Goal: Task Accomplishment & Management: Complete application form

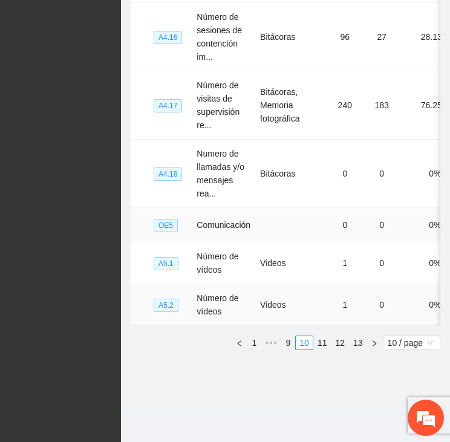
scroll to position [629, 0]
click at [290, 341] on link "9" at bounding box center [287, 342] width 13 height 13
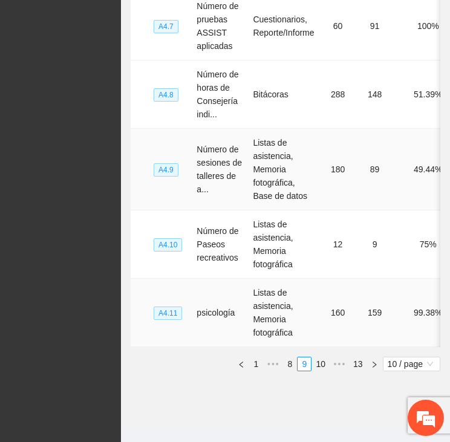
scroll to position [689, 0]
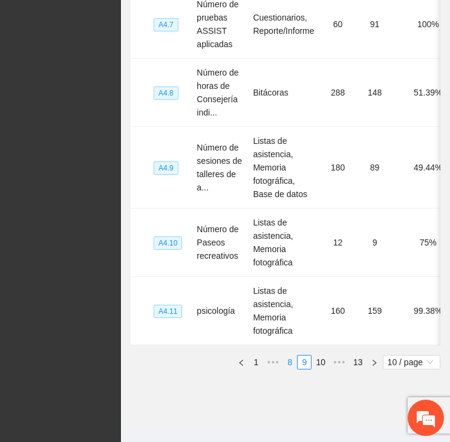
click at [288, 368] on link "8" at bounding box center [289, 362] width 13 height 13
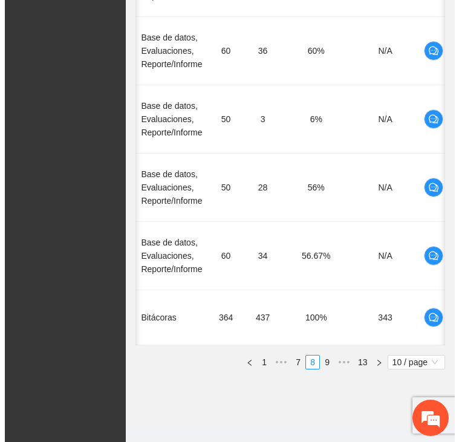
scroll to position [0, 150]
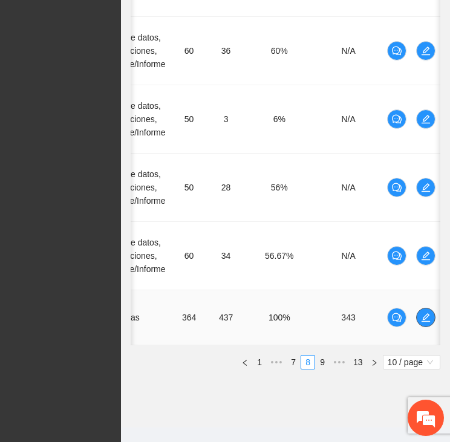
click at [430, 314] on icon "edit" at bounding box center [426, 318] width 10 height 10
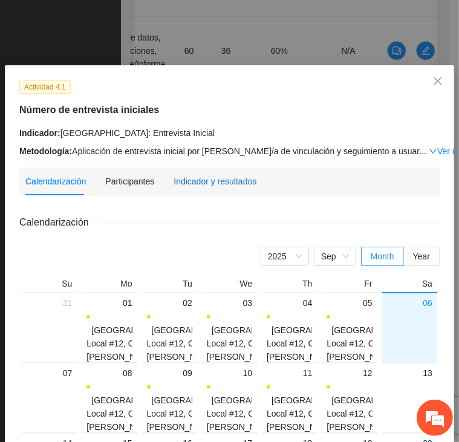
click at [201, 181] on div "Indicador y resultados" at bounding box center [215, 181] width 83 height 13
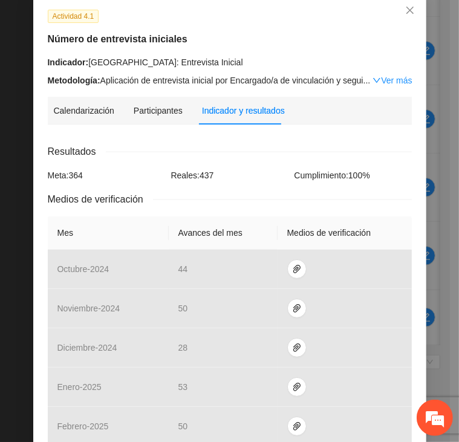
scroll to position [363, 0]
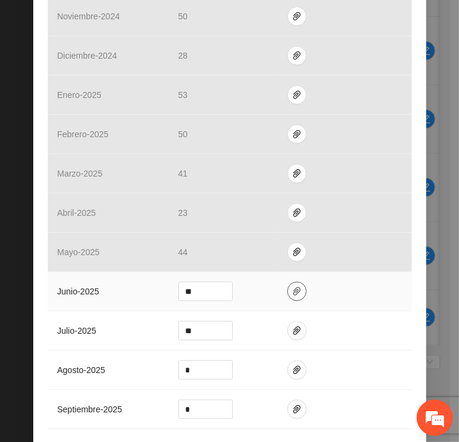
click at [293, 290] on icon "paper-clip" at bounding box center [296, 291] width 7 height 8
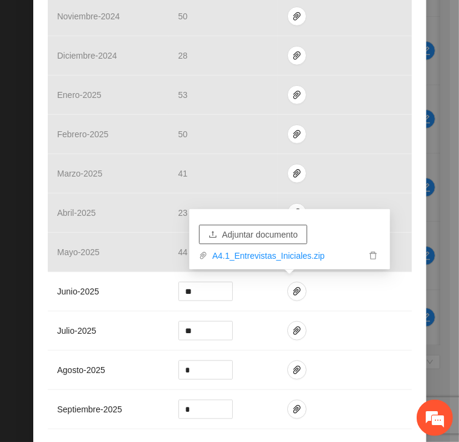
drag, startPoint x: 254, startPoint y: 229, endPoint x: 670, endPoint y: 261, distance: 416.8
click at [276, 235] on span "Adjuntar documento" at bounding box center [260, 234] width 76 height 13
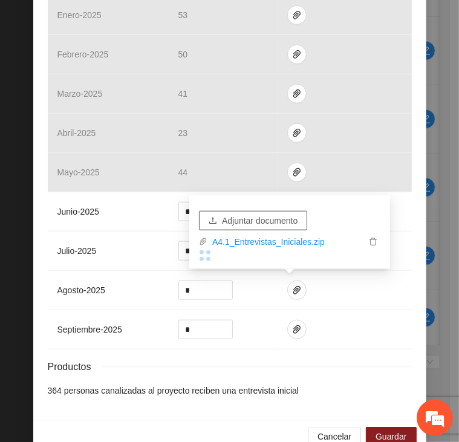
scroll to position [466, 0]
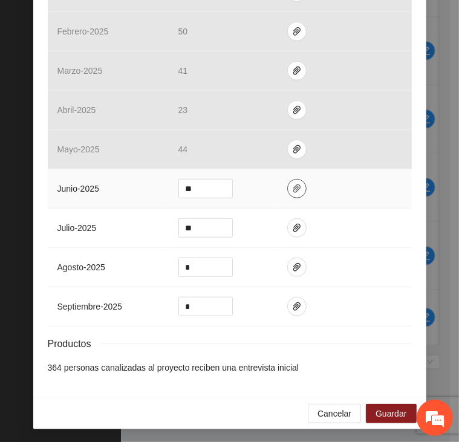
click at [293, 185] on icon "paper-clip" at bounding box center [296, 189] width 7 height 8
click at [292, 191] on icon "paper-clip" at bounding box center [297, 189] width 10 height 10
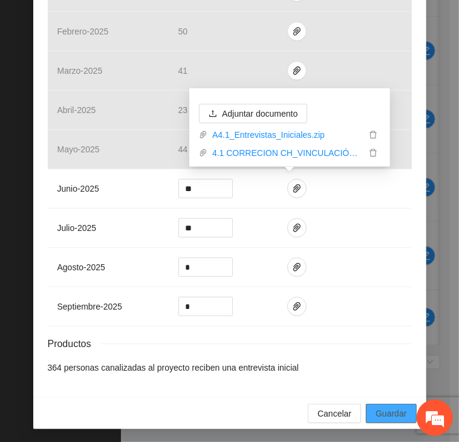
click at [390, 413] on span "Guardar" at bounding box center [391, 413] width 31 height 13
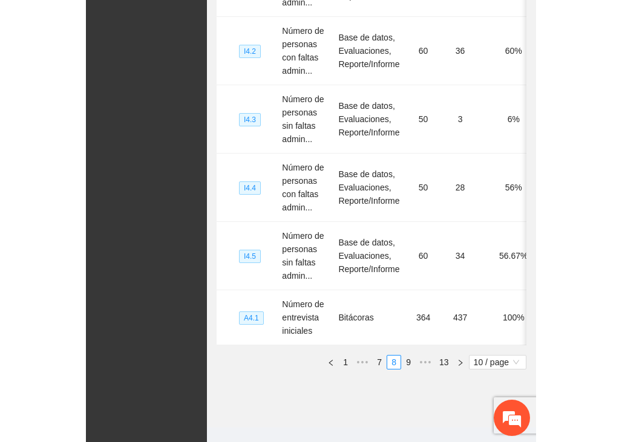
scroll to position [0, 0]
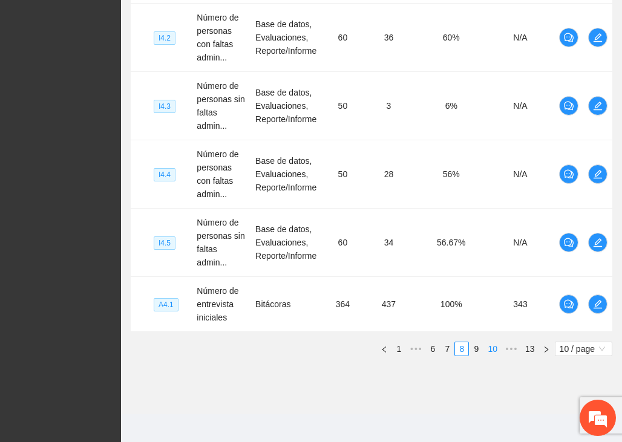
click at [478, 345] on link "9" at bounding box center [476, 348] width 13 height 13
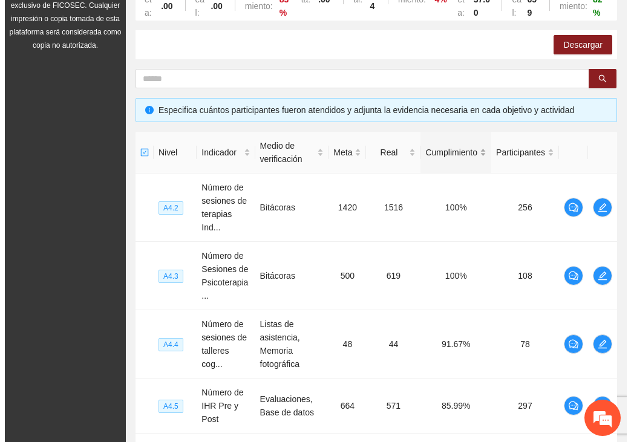
scroll to position [205, 0]
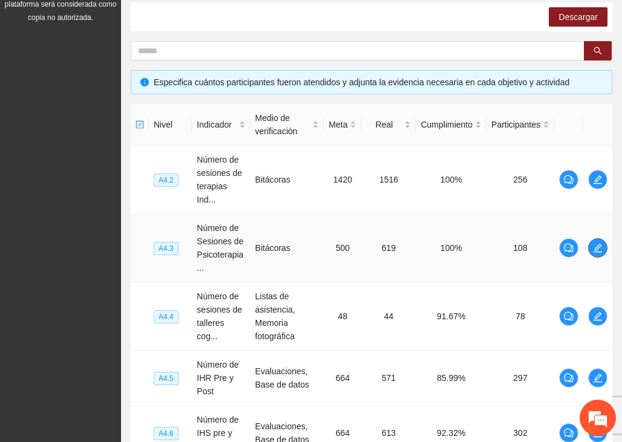
click at [600, 248] on icon "edit" at bounding box center [598, 248] width 10 height 10
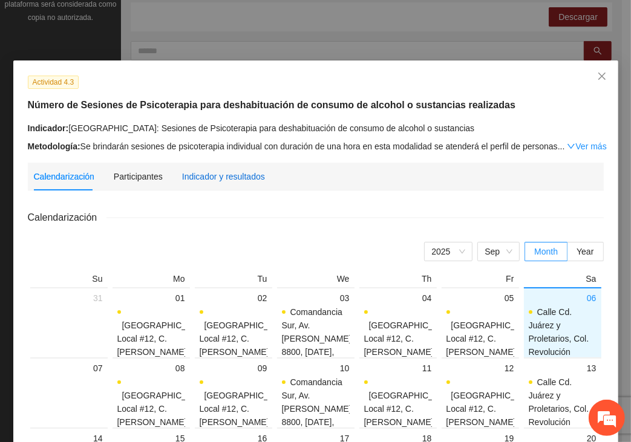
click at [215, 179] on div "Indicador y resultados" at bounding box center [223, 176] width 83 height 13
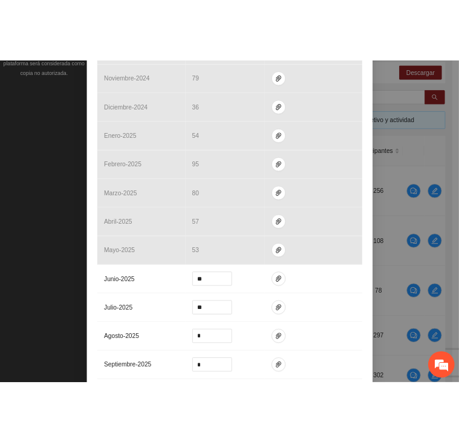
scroll to position [424, 0]
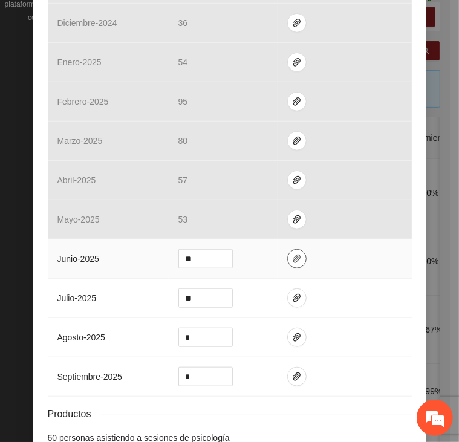
click at [293, 254] on icon "paper-clip" at bounding box center [297, 259] width 10 height 10
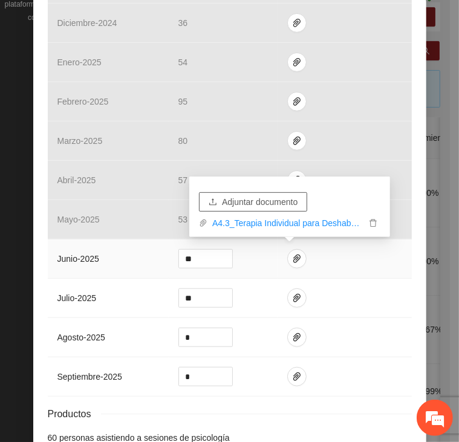
click at [281, 201] on span "Adjuntar documento" at bounding box center [260, 201] width 76 height 13
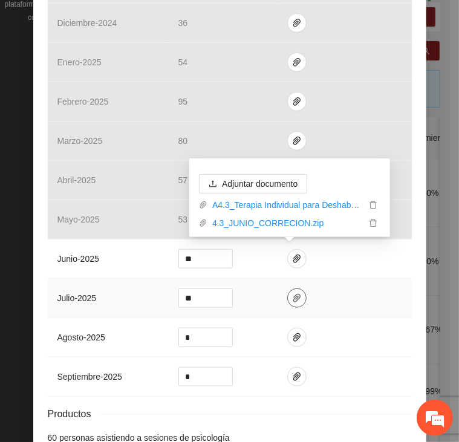
click at [295, 297] on span "paper-clip" at bounding box center [297, 298] width 18 height 10
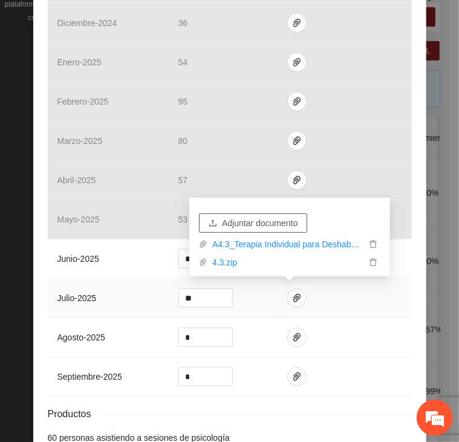
click at [249, 222] on span "Adjuntar documento" at bounding box center [260, 223] width 76 height 13
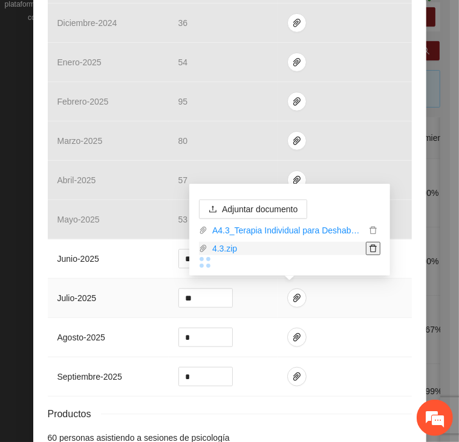
click at [375, 246] on icon "delete" at bounding box center [373, 249] width 7 height 8
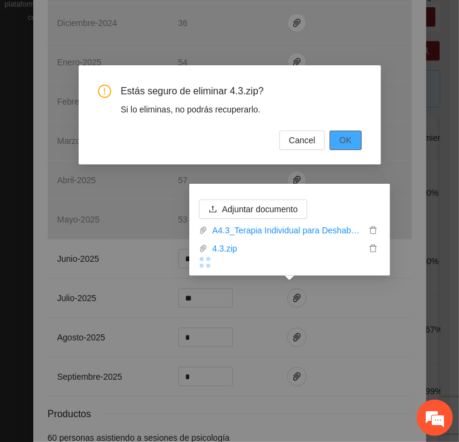
click at [344, 136] on span "OK" at bounding box center [345, 140] width 12 height 13
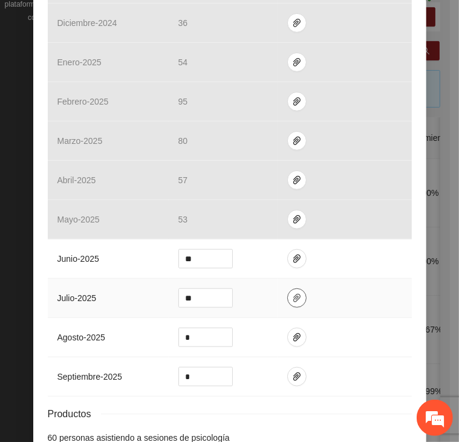
click at [295, 290] on button "button" at bounding box center [296, 298] width 19 height 19
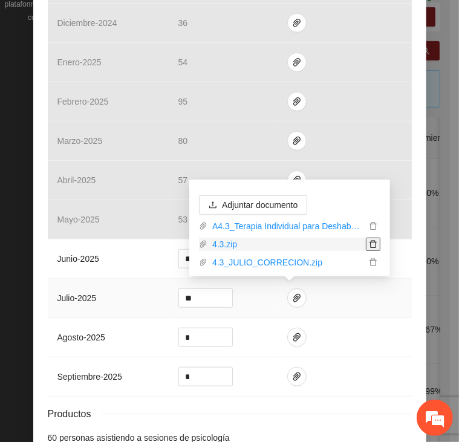
click at [373, 248] on icon "delete" at bounding box center [373, 244] width 8 height 8
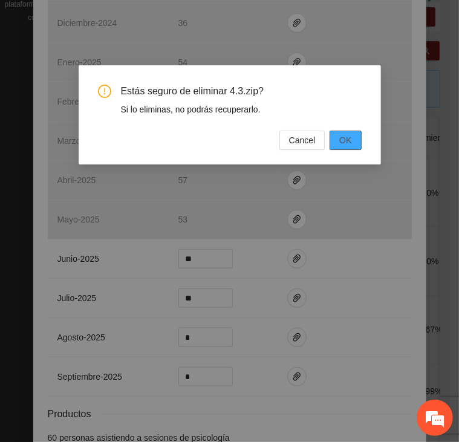
click at [344, 136] on span "OK" at bounding box center [345, 140] width 12 height 13
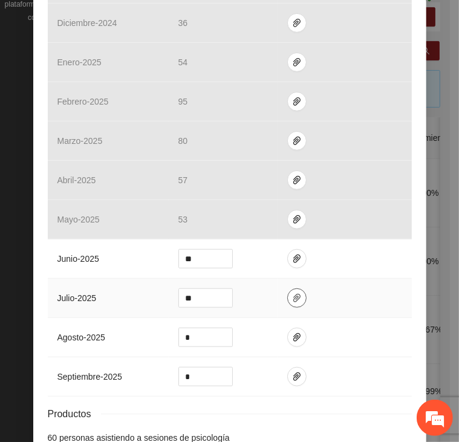
click at [292, 293] on icon "paper-clip" at bounding box center [297, 298] width 10 height 10
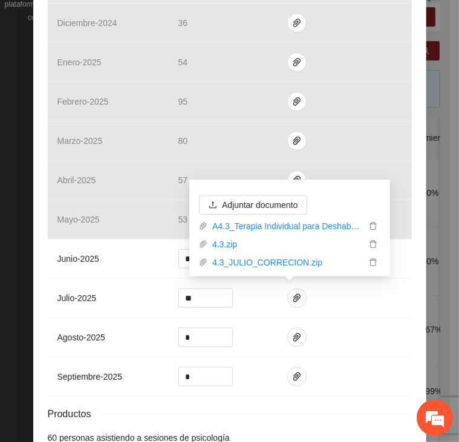
click at [413, 257] on div "Actividad 4.3 Número de Sesiones de Psicoterapia para deshabituación de consumo…" at bounding box center [229, 55] width 393 height 826
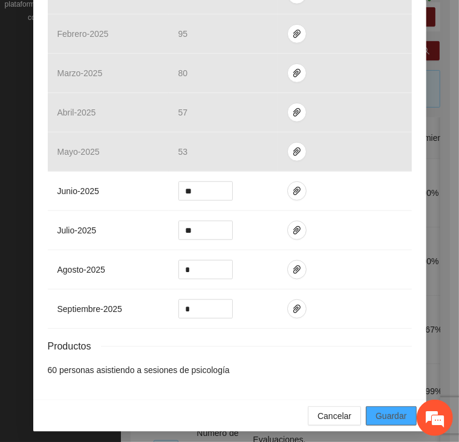
scroll to position [494, 0]
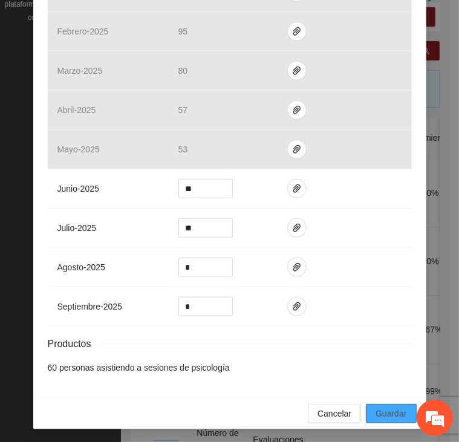
click at [381, 415] on span "Guardar" at bounding box center [391, 413] width 31 height 13
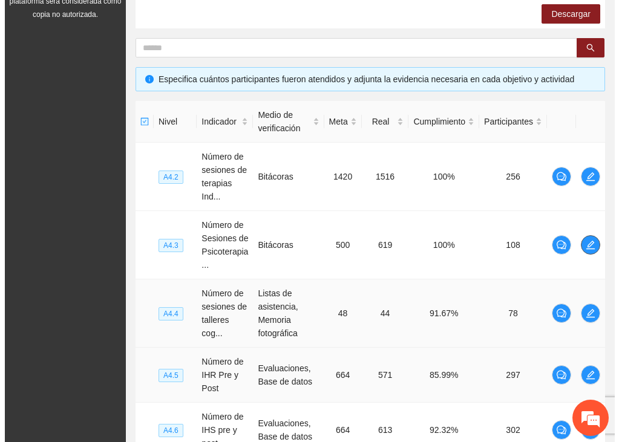
scroll to position [209, 0]
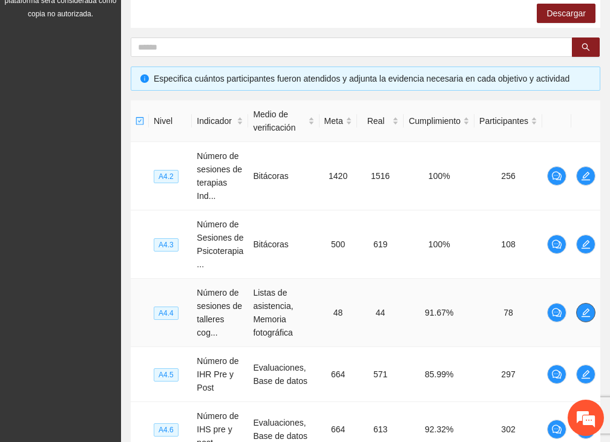
click at [586, 310] on icon "edit" at bounding box center [586, 313] width 10 height 10
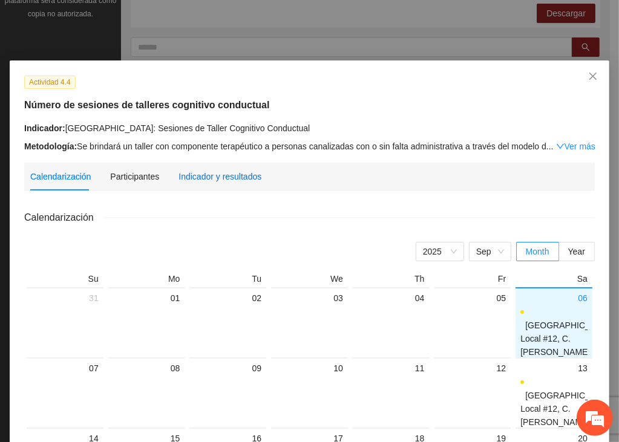
click at [198, 174] on div "Indicador y resultados" at bounding box center [219, 176] width 83 height 13
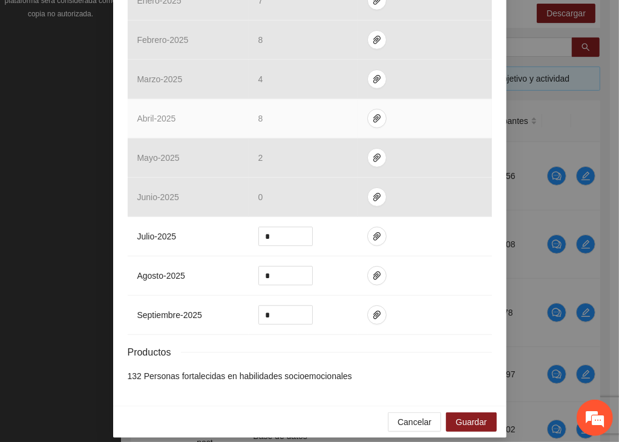
scroll to position [461, 0]
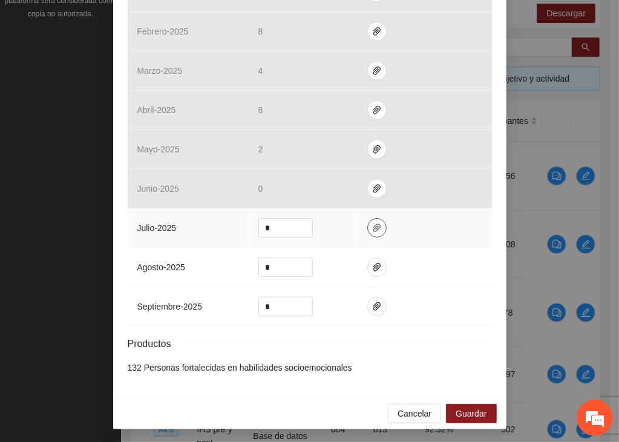
click at [373, 227] on icon "paper-clip" at bounding box center [376, 228] width 7 height 8
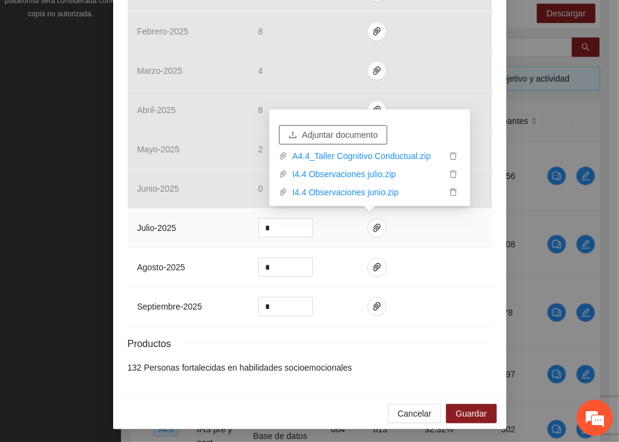
click at [344, 136] on span "Adjuntar documento" at bounding box center [340, 134] width 76 height 13
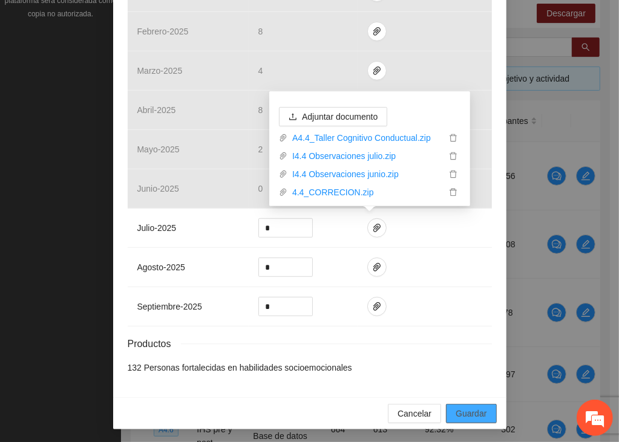
click at [463, 409] on span "Guardar" at bounding box center [471, 413] width 31 height 13
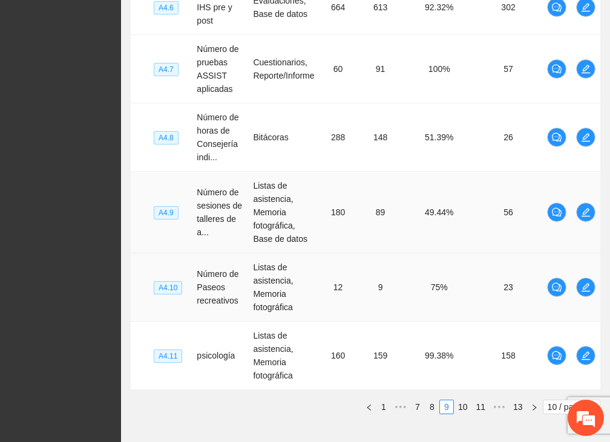
scroll to position [632, 0]
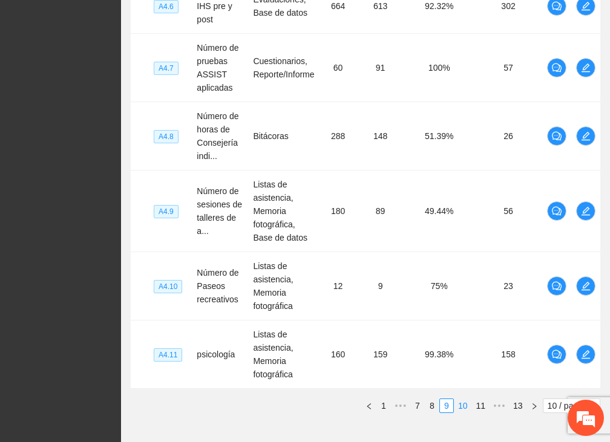
click at [466, 401] on link "10" at bounding box center [462, 405] width 17 height 13
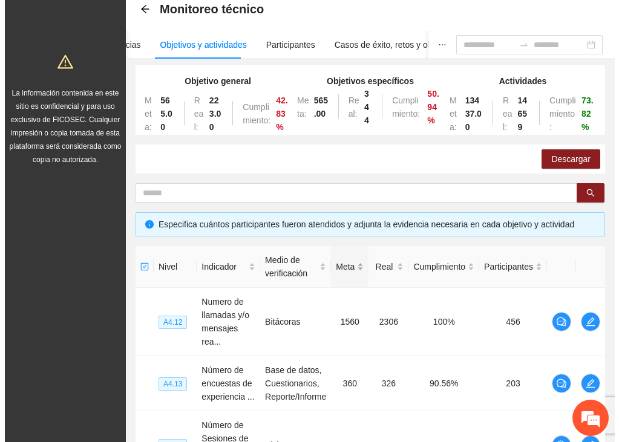
scroll to position [61, 0]
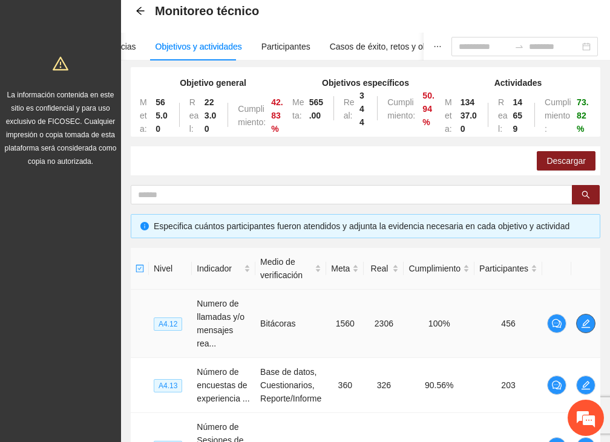
click at [589, 316] on button "button" at bounding box center [585, 323] width 19 height 19
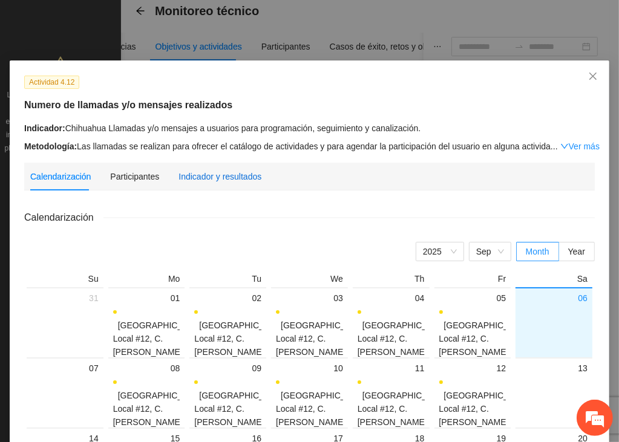
click at [209, 176] on div "Indicador y resultados" at bounding box center [219, 176] width 83 height 13
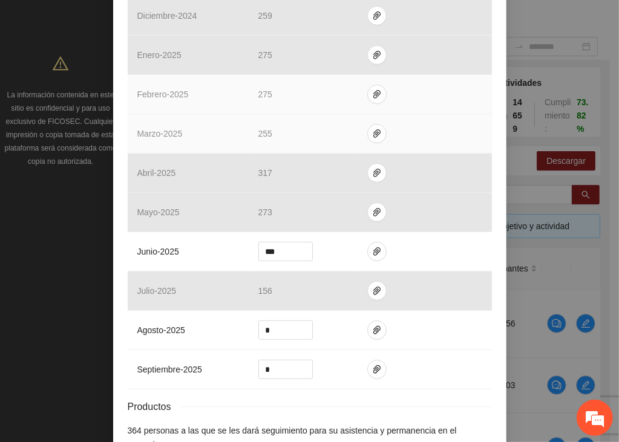
scroll to position [424, 0]
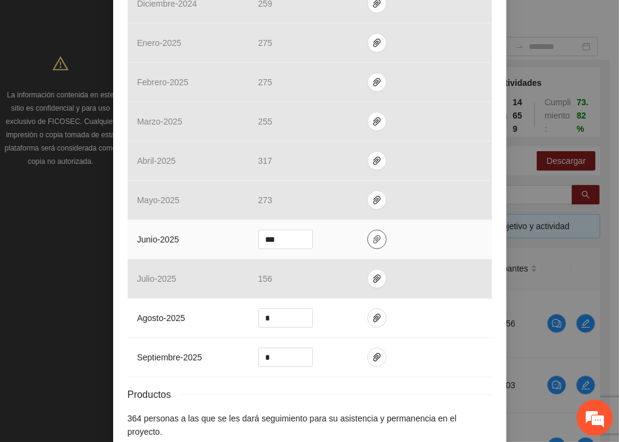
click at [372, 239] on icon "paper-clip" at bounding box center [377, 240] width 10 height 10
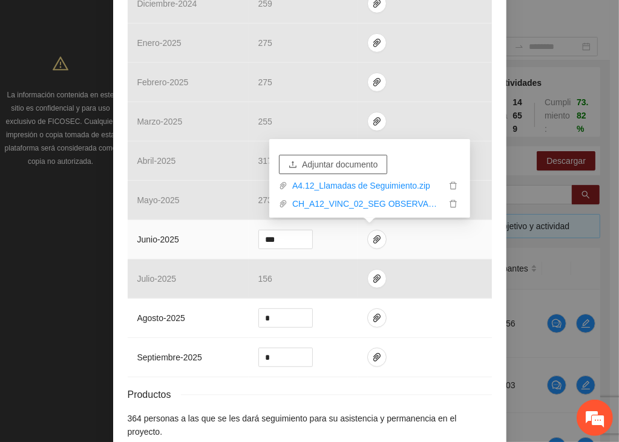
click at [351, 164] on span "Adjuntar documento" at bounding box center [340, 164] width 76 height 13
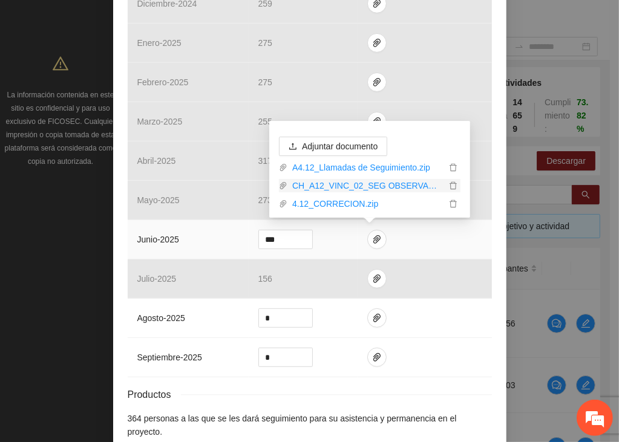
click at [284, 183] on icon "paper-clip" at bounding box center [283, 186] width 8 height 8
click at [281, 183] on icon "paper-clip" at bounding box center [283, 186] width 8 height 8
click at [306, 186] on link "CH_A12_VINC_02_SEG OBSERVACION.zip" at bounding box center [366, 185] width 159 height 13
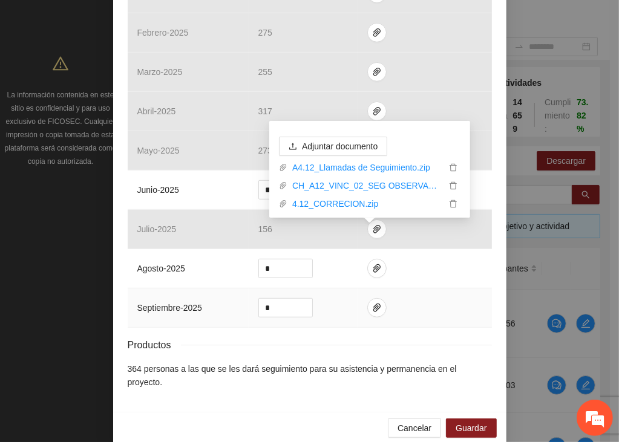
scroll to position [474, 0]
click at [473, 420] on span "Guardar" at bounding box center [471, 426] width 31 height 13
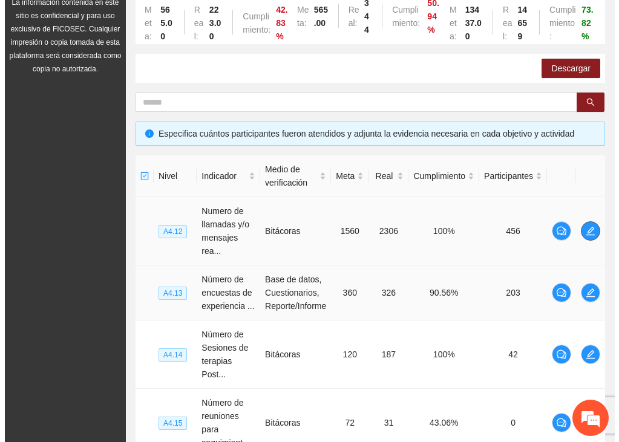
scroll to position [182, 0]
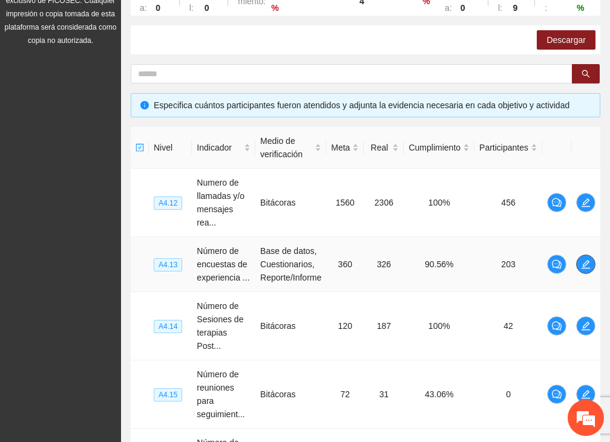
click at [588, 260] on icon "edit" at bounding box center [586, 265] width 10 height 10
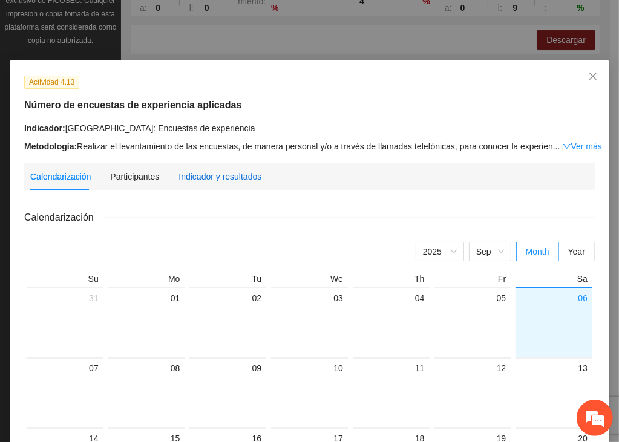
click at [218, 182] on div "Indicador y resultados" at bounding box center [219, 176] width 83 height 13
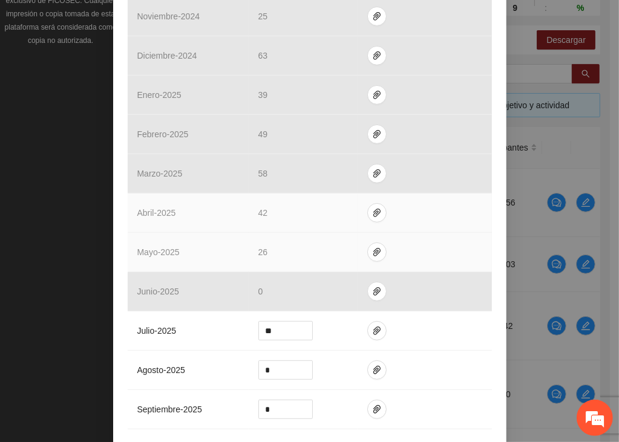
scroll to position [363, 0]
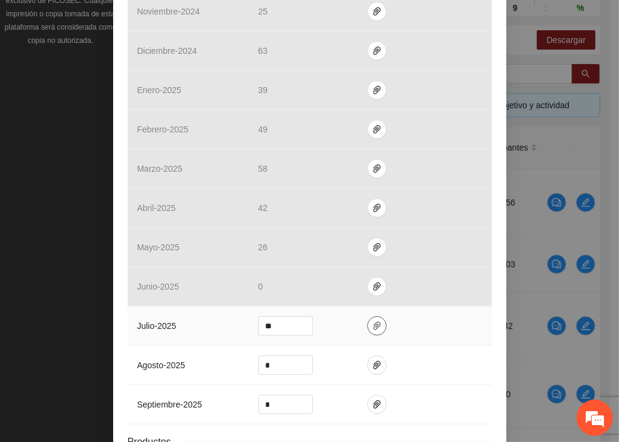
click at [372, 322] on icon "paper-clip" at bounding box center [377, 326] width 10 height 10
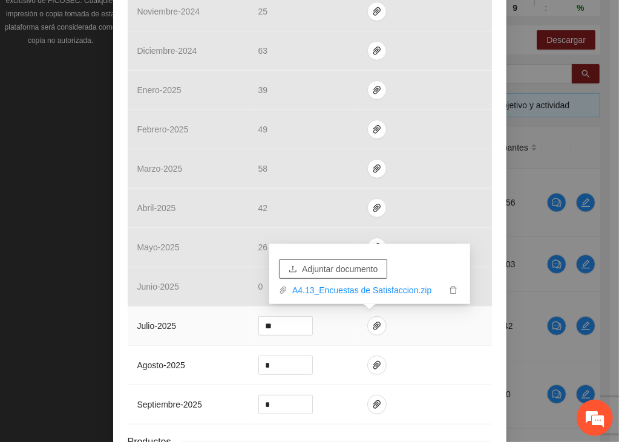
click at [351, 270] on span "Adjuntar documento" at bounding box center [340, 269] width 76 height 13
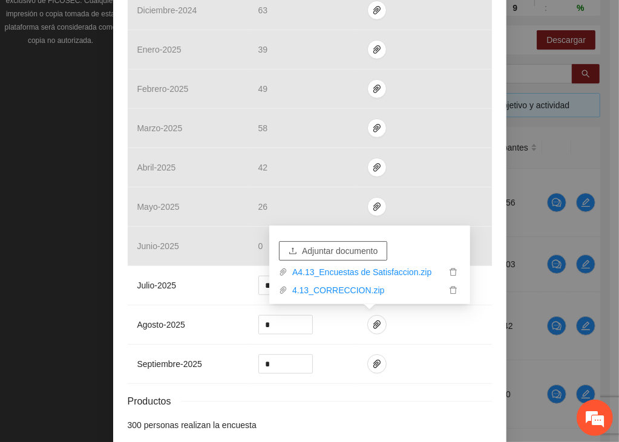
scroll to position [461, 0]
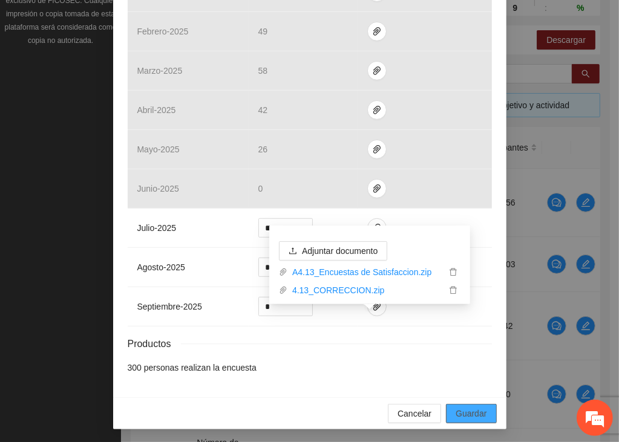
click at [467, 408] on span "Guardar" at bounding box center [471, 413] width 31 height 13
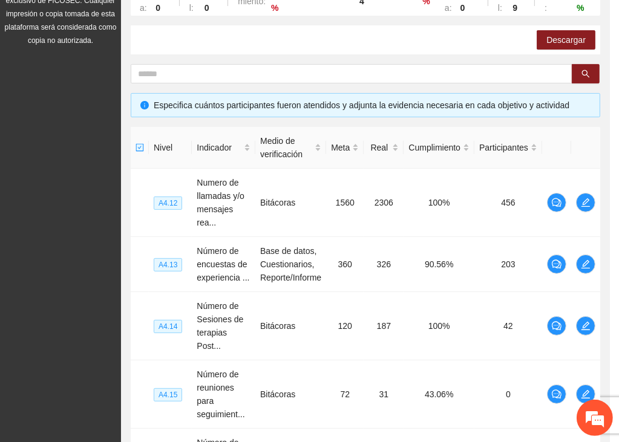
scroll to position [401, 0]
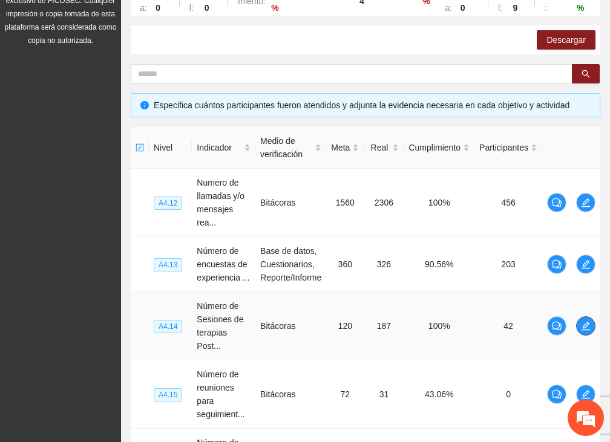
click at [586, 325] on icon "edit" at bounding box center [585, 326] width 8 height 8
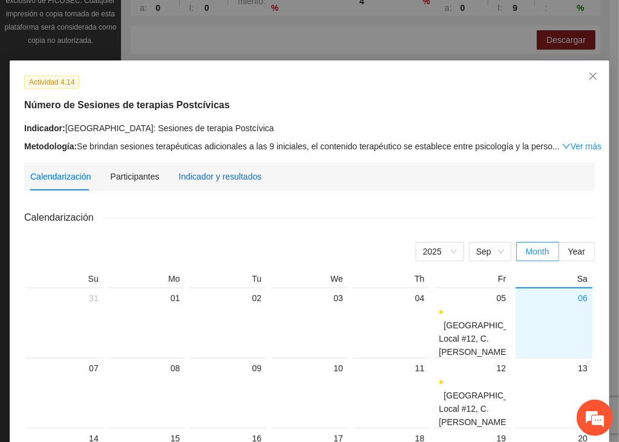
click at [195, 179] on div "Indicador y resultados" at bounding box center [219, 176] width 83 height 13
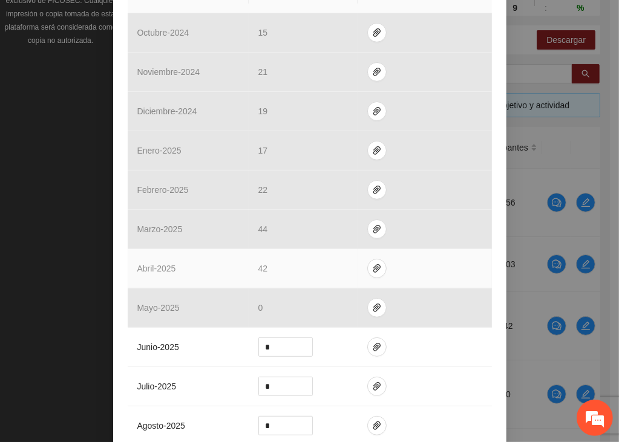
scroll to position [474, 0]
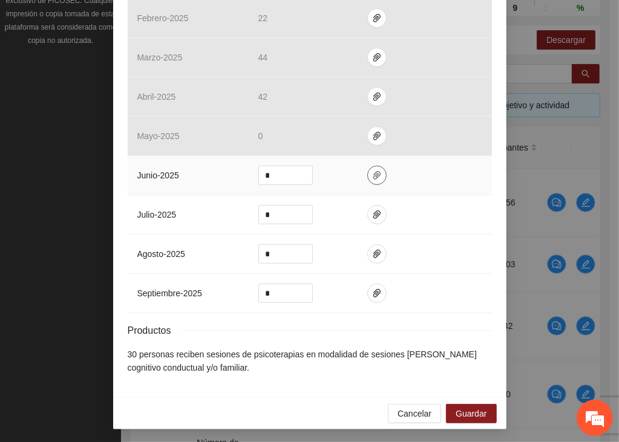
click at [373, 171] on icon "paper-clip" at bounding box center [376, 175] width 7 height 8
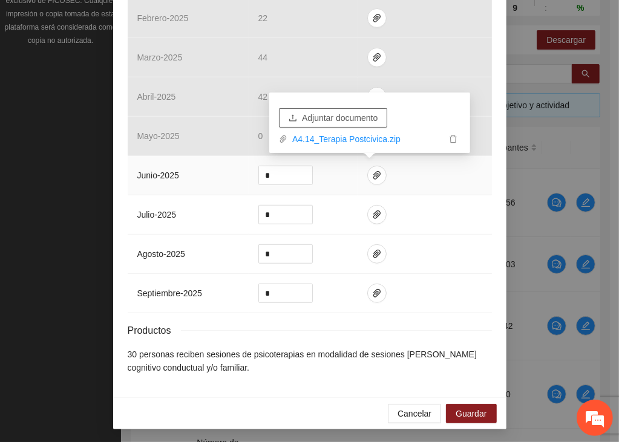
click at [341, 117] on span "Adjuntar documento" at bounding box center [340, 117] width 76 height 13
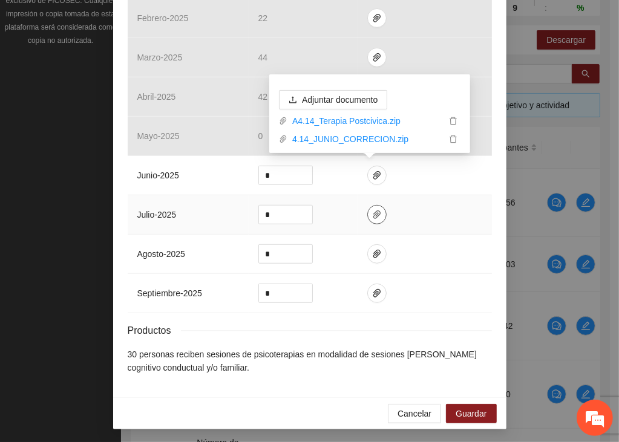
click at [372, 215] on icon "paper-clip" at bounding box center [377, 215] width 10 height 10
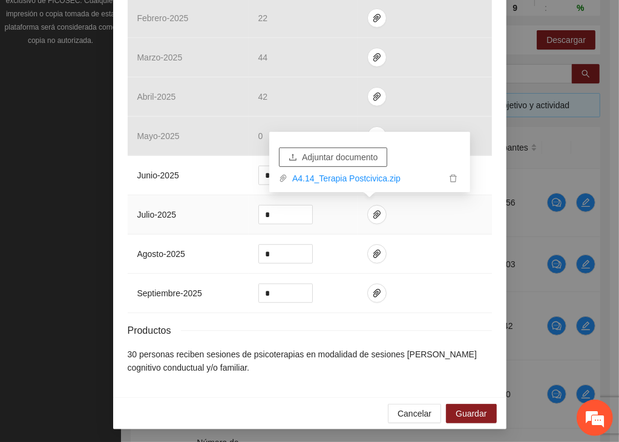
click at [349, 159] on span "Adjuntar documento" at bounding box center [340, 157] width 76 height 13
click at [344, 152] on span "Adjuntar documento" at bounding box center [340, 157] width 76 height 13
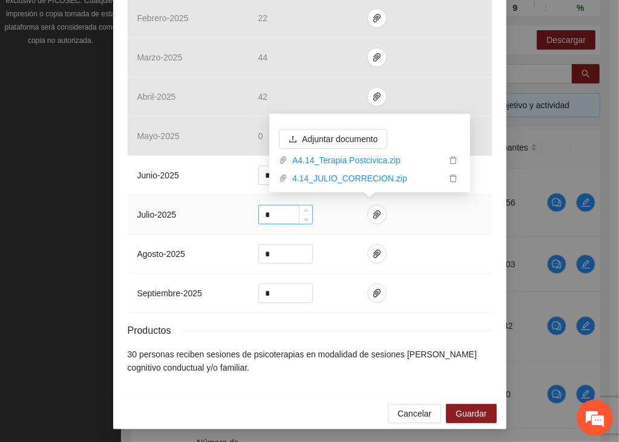
click at [264, 213] on input "*" at bounding box center [285, 215] width 53 height 18
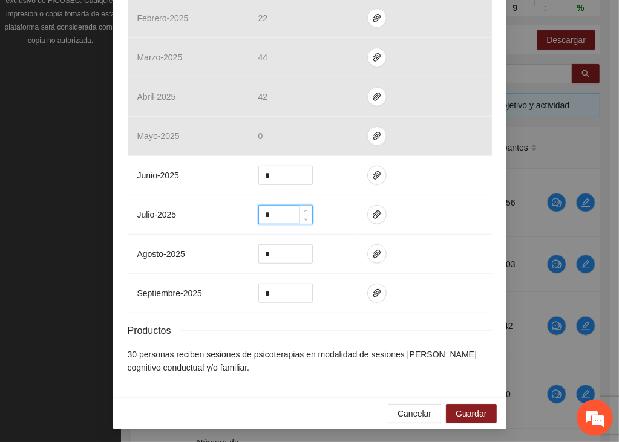
type input "*"
click at [467, 408] on span "Guardar" at bounding box center [471, 413] width 31 height 13
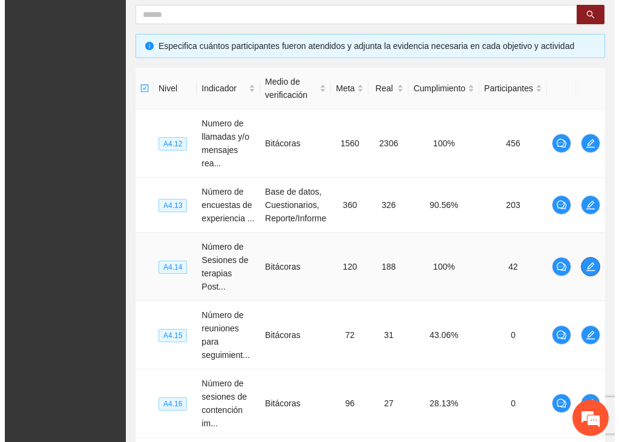
scroll to position [243, 0]
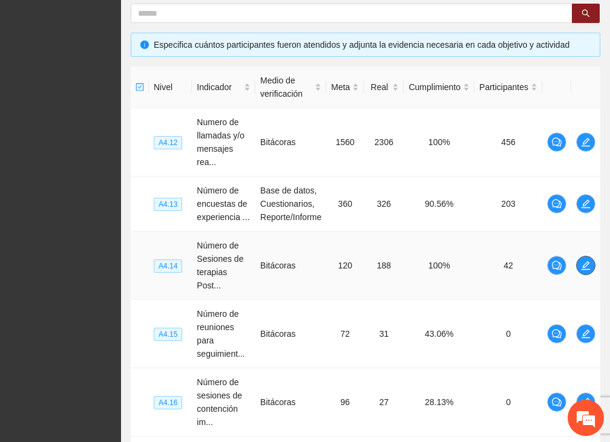
click at [591, 266] on span "edit" at bounding box center [586, 266] width 18 height 10
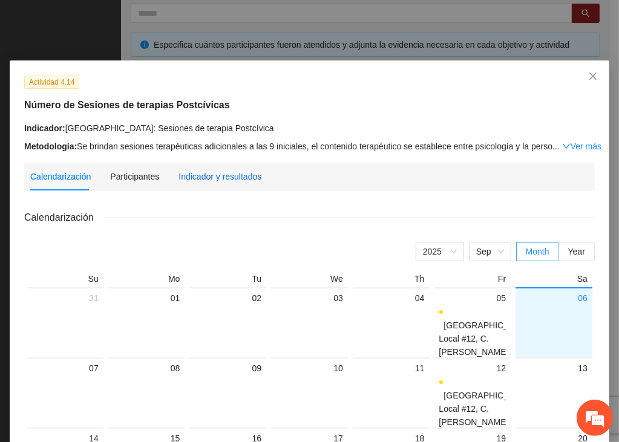
click at [204, 173] on div "Indicador y resultados" at bounding box center [219, 176] width 83 height 13
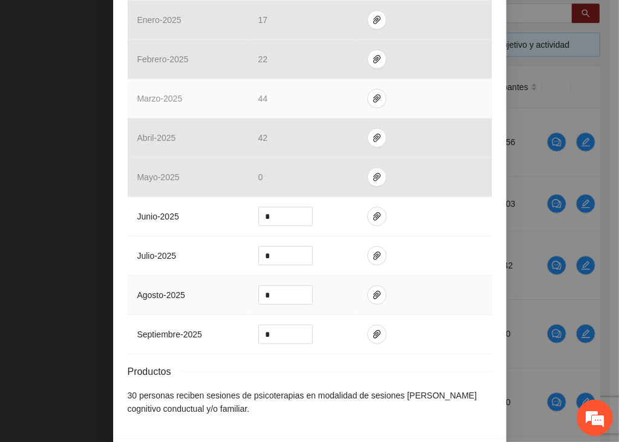
scroll to position [474, 0]
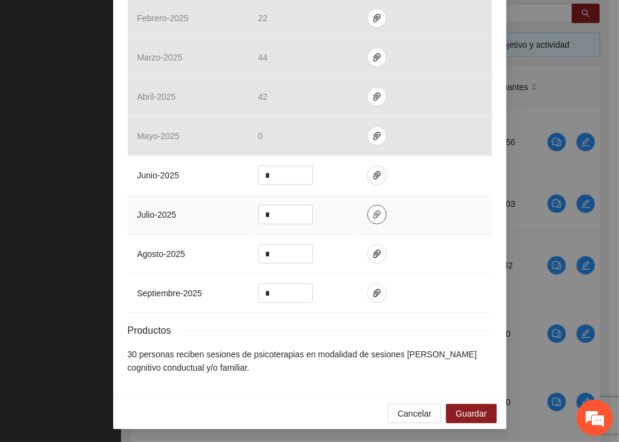
click at [374, 211] on icon "paper-clip" at bounding box center [377, 215] width 10 height 10
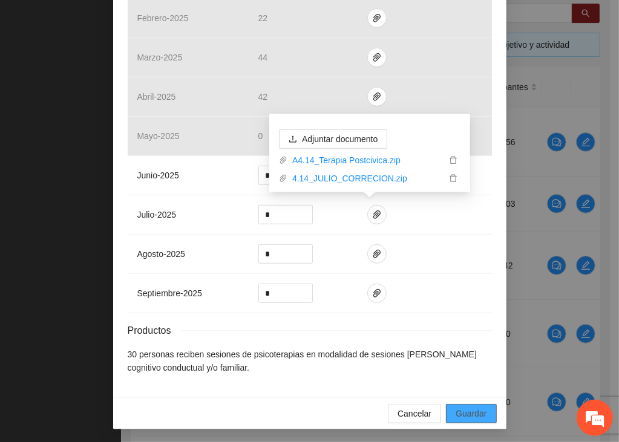
click at [474, 413] on span "Guardar" at bounding box center [471, 413] width 31 height 13
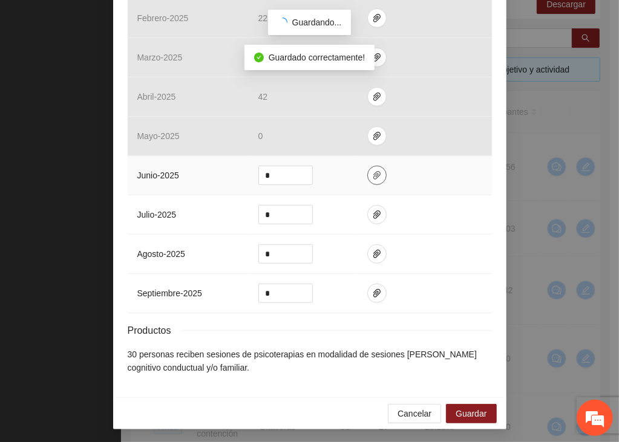
click at [374, 171] on icon "paper-clip" at bounding box center [377, 176] width 10 height 10
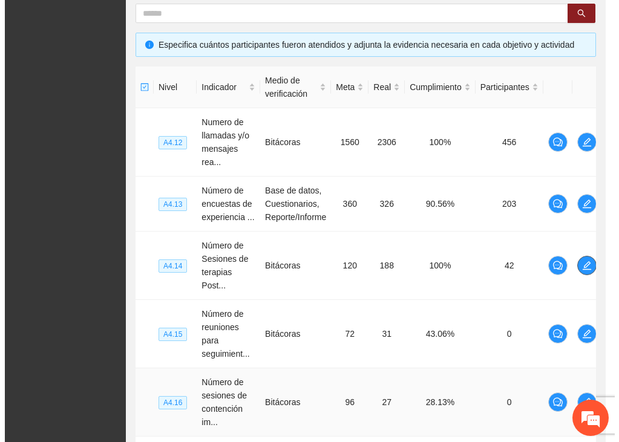
scroll to position [0, 0]
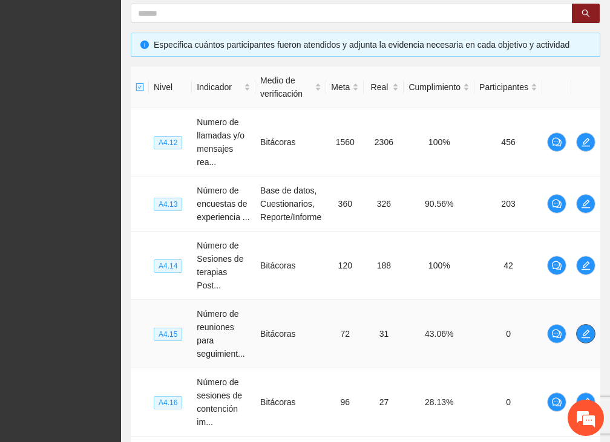
click at [591, 331] on span "edit" at bounding box center [586, 334] width 18 height 10
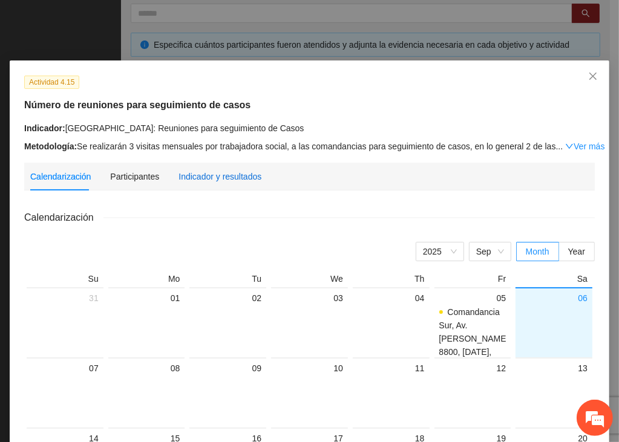
click at [183, 177] on div "Indicador y resultados" at bounding box center [219, 176] width 83 height 13
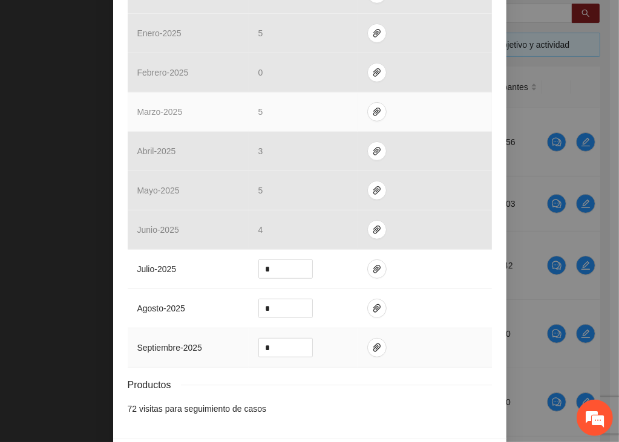
scroll to position [461, 0]
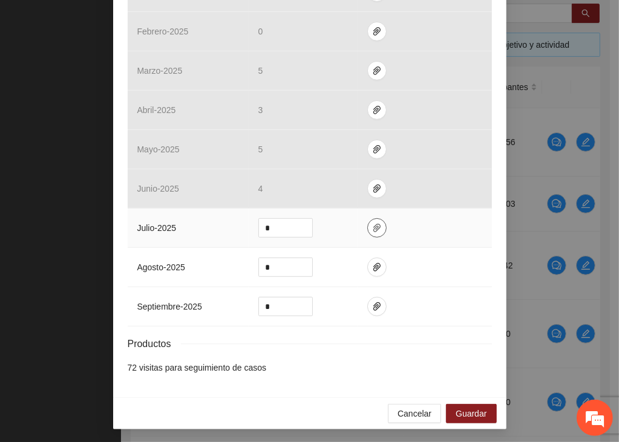
click at [374, 225] on icon "paper-clip" at bounding box center [377, 228] width 10 height 10
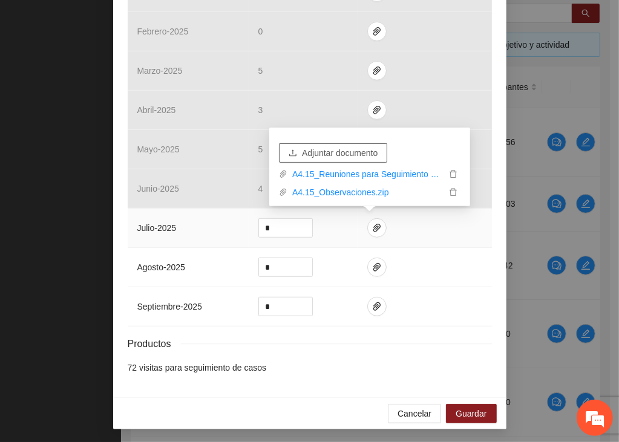
click at [355, 151] on span "Adjuntar documento" at bounding box center [340, 152] width 76 height 13
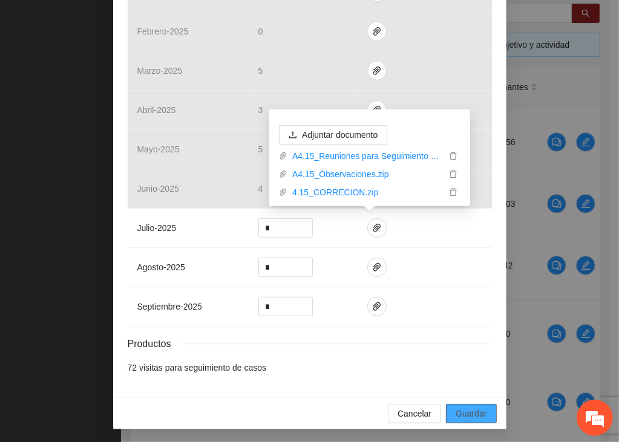
click at [477, 410] on span "Guardar" at bounding box center [471, 413] width 31 height 13
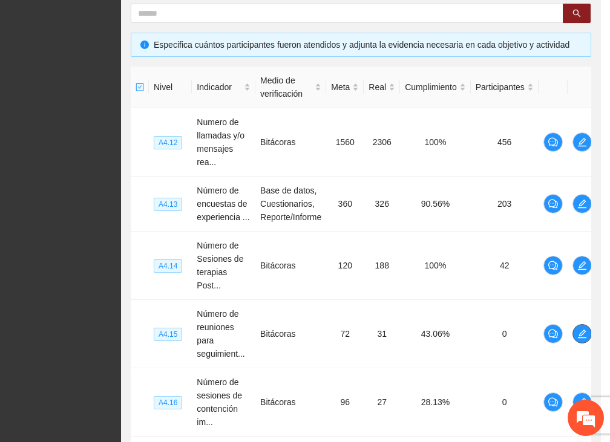
scroll to position [0, 0]
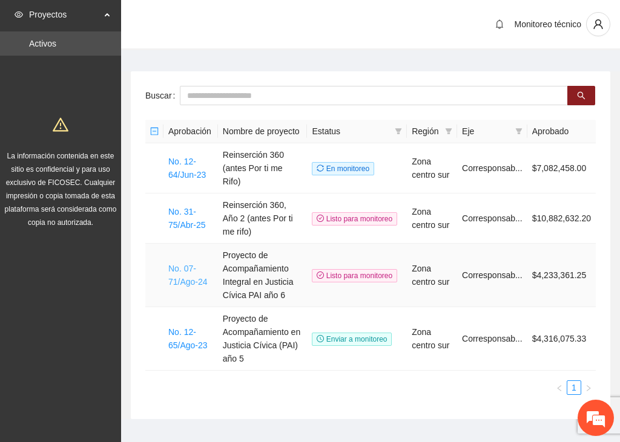
click at [177, 264] on link "No. 07-71/Ago-24" at bounding box center [187, 275] width 39 height 23
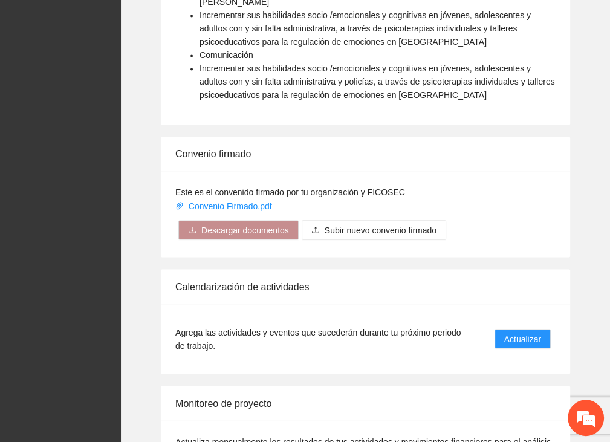
scroll to position [1399, 0]
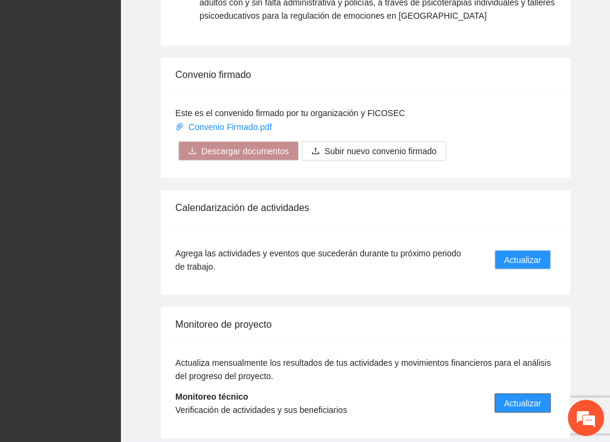
click at [521, 396] on span "Actualizar" at bounding box center [523, 402] width 37 height 13
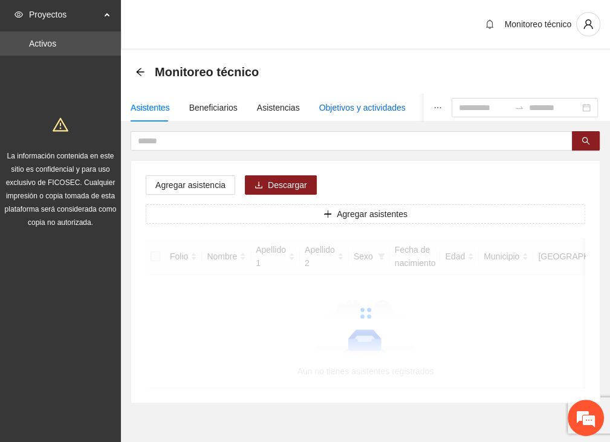
click at [326, 106] on div "Objetivos y actividades" at bounding box center [362, 107] width 87 height 13
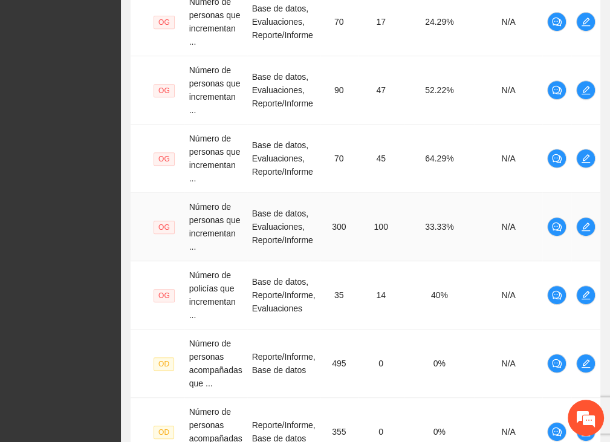
scroll to position [707, 0]
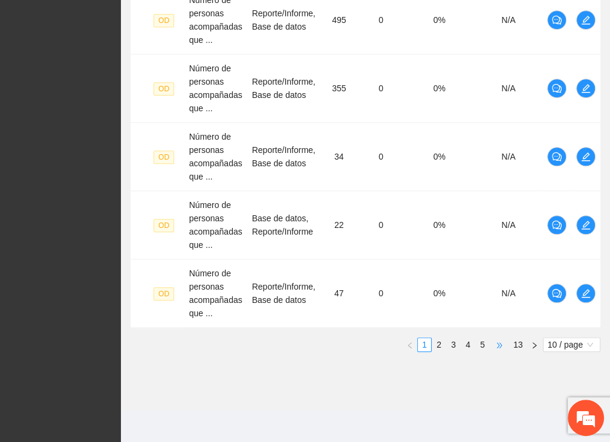
click at [494, 341] on span "•••" at bounding box center [499, 345] width 19 height 15
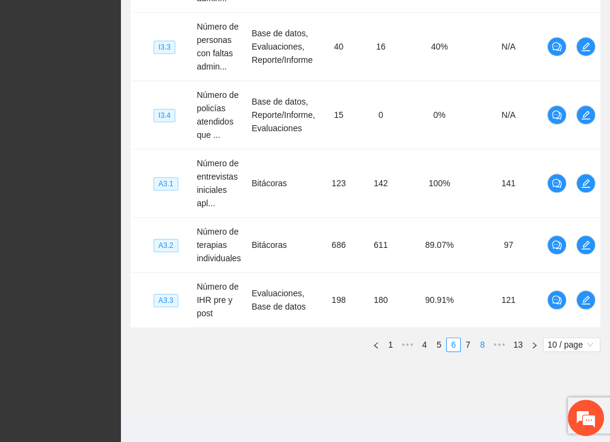
click at [484, 342] on link "8" at bounding box center [482, 344] width 13 height 13
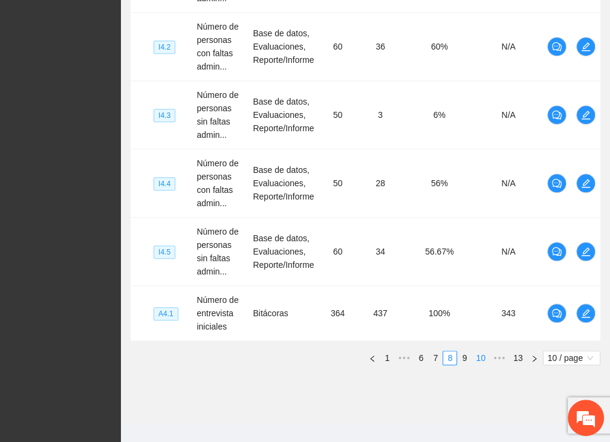
click at [482, 358] on link "10" at bounding box center [481, 358] width 17 height 13
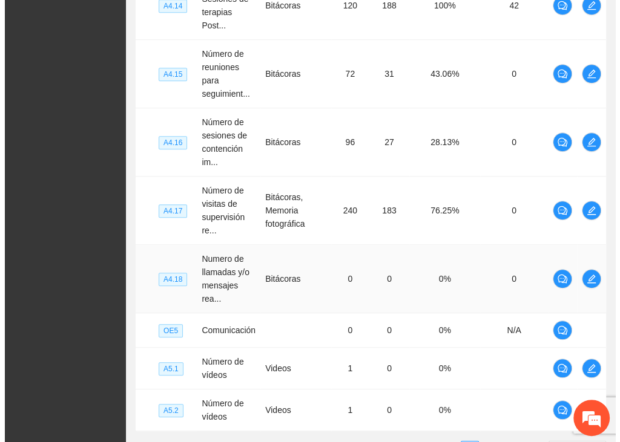
scroll to position [485, 0]
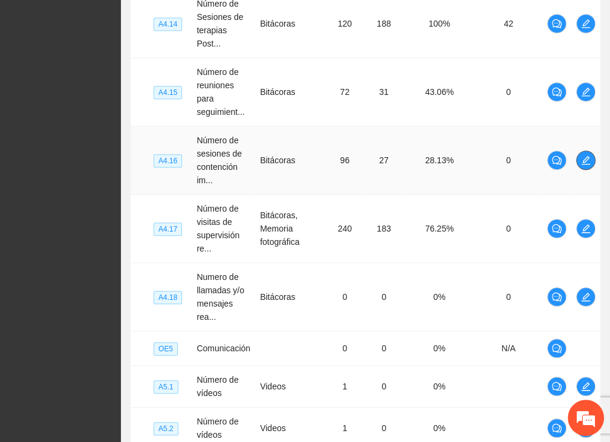
click at [581, 157] on span "edit" at bounding box center [586, 160] width 18 height 10
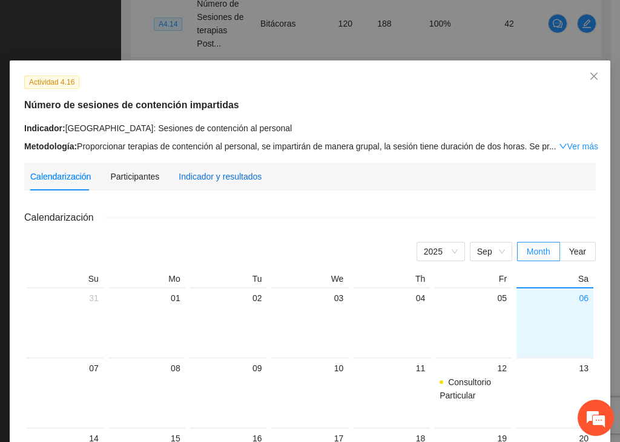
click at [186, 176] on div "Indicador y resultados" at bounding box center [219, 176] width 83 height 13
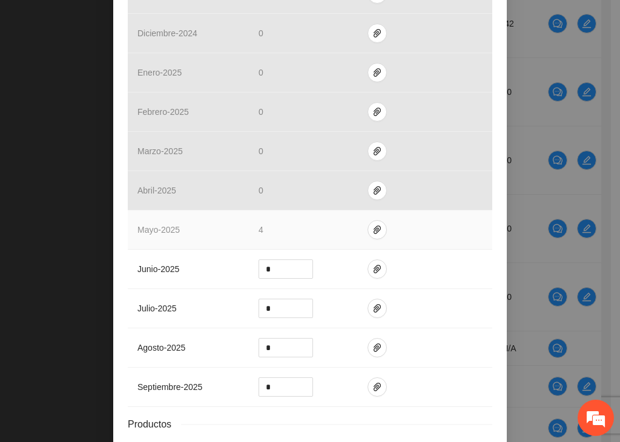
scroll to position [424, 0]
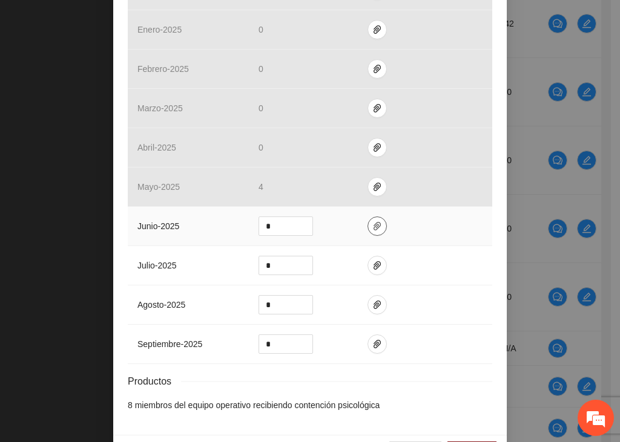
click at [373, 222] on icon "paper-clip" at bounding box center [376, 226] width 7 height 8
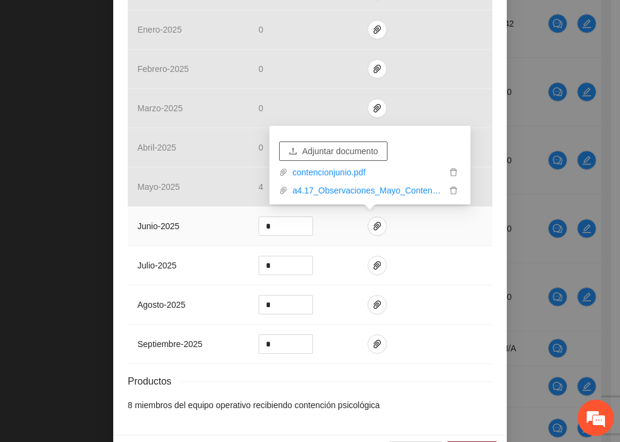
click at [336, 151] on span "Adjuntar documento" at bounding box center [340, 151] width 76 height 13
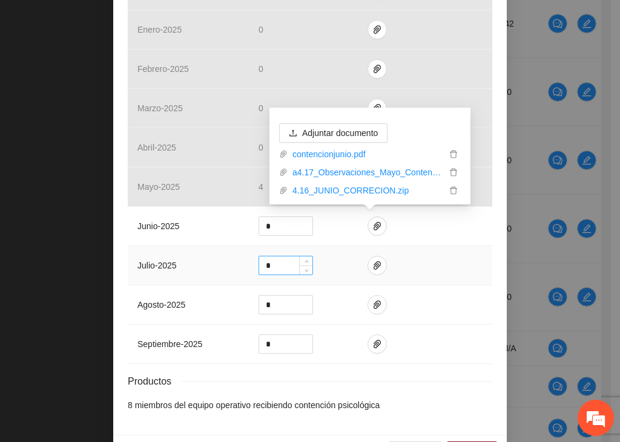
click at [270, 265] on input "*" at bounding box center [285, 266] width 53 height 18
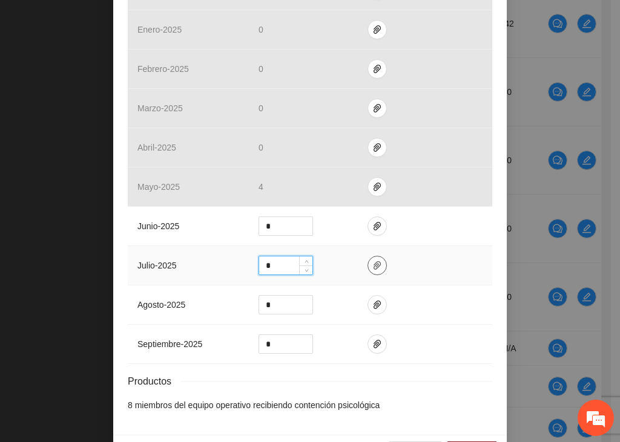
type input "*"
click at [372, 264] on icon "paper-clip" at bounding box center [377, 266] width 10 height 10
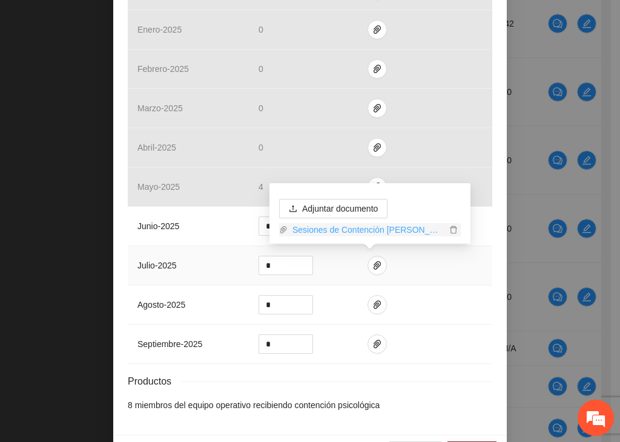
click at [295, 229] on link "Sesiones de Contención Julio.pdf" at bounding box center [366, 229] width 159 height 13
click at [284, 230] on icon "paper-clip" at bounding box center [283, 230] width 8 height 8
click at [322, 208] on span "Adjuntar documento" at bounding box center [340, 208] width 76 height 13
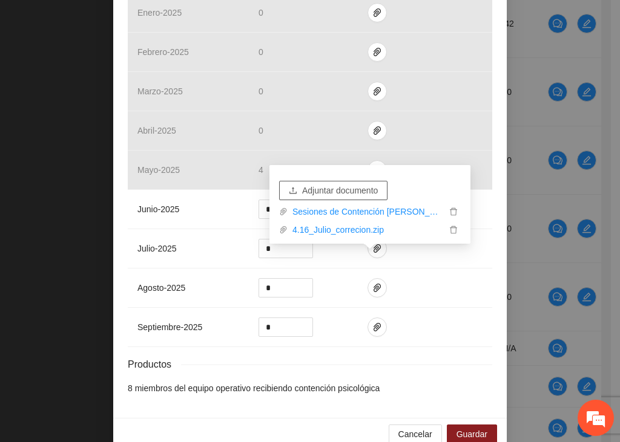
scroll to position [461, 0]
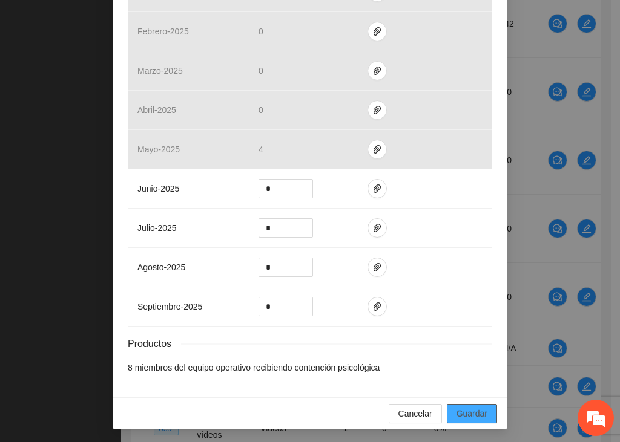
click at [469, 407] on span "Guardar" at bounding box center [471, 413] width 31 height 13
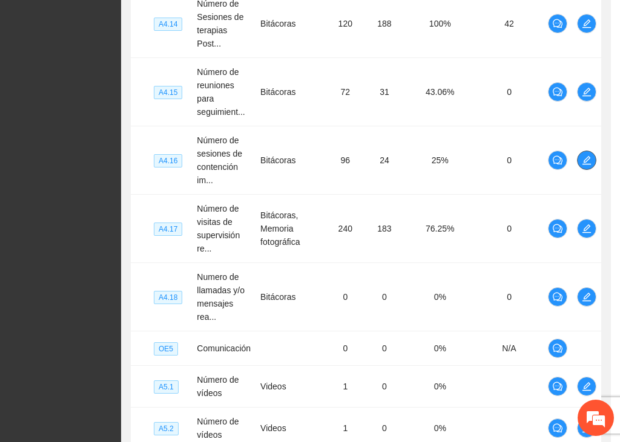
scroll to position [0, 0]
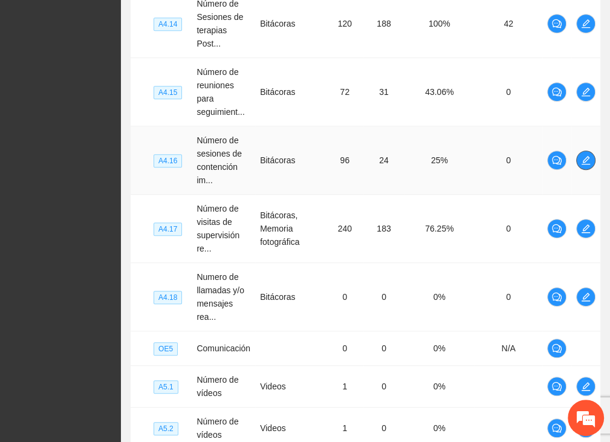
click at [592, 159] on span "edit" at bounding box center [586, 160] width 18 height 10
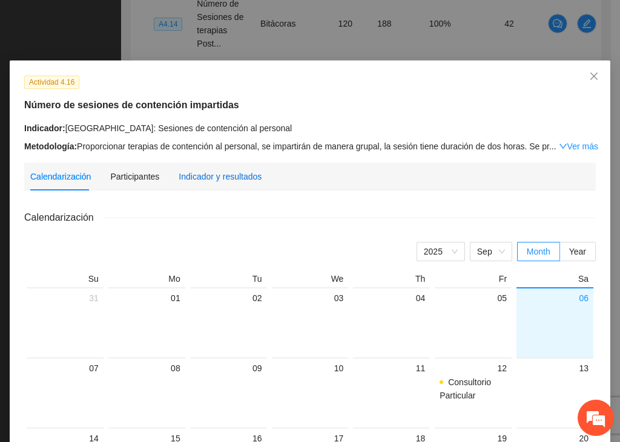
click at [195, 174] on div "Indicador y resultados" at bounding box center [219, 176] width 83 height 13
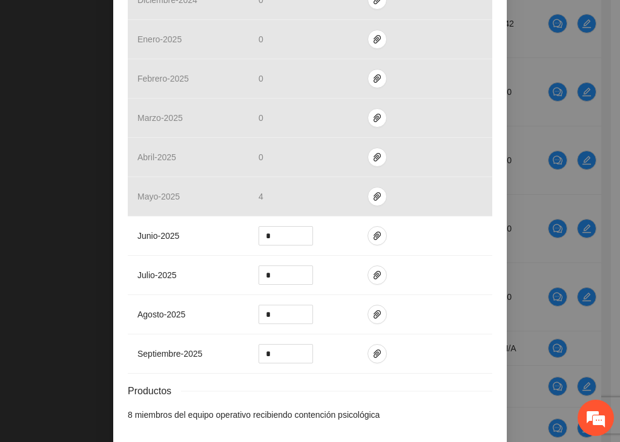
scroll to position [424, 0]
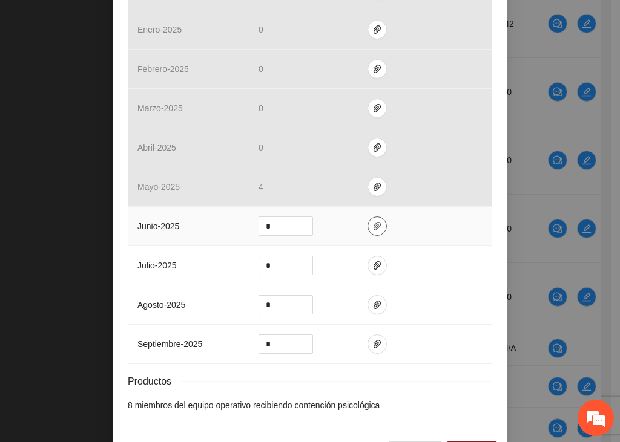
click at [372, 227] on icon "paper-clip" at bounding box center [377, 226] width 10 height 10
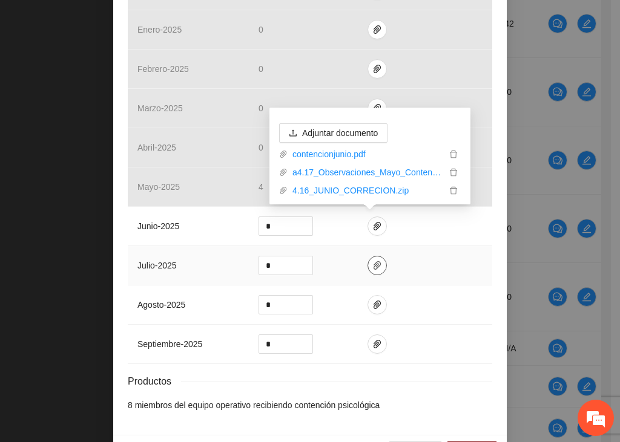
click at [372, 266] on icon "paper-clip" at bounding box center [377, 266] width 10 height 10
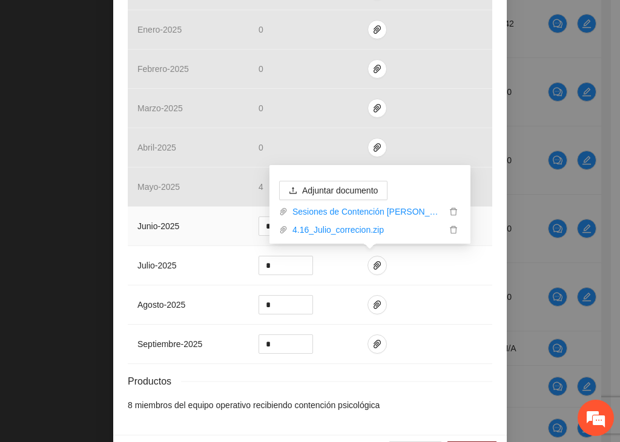
click at [194, 228] on td "junio - 2025" at bounding box center [188, 226] width 121 height 39
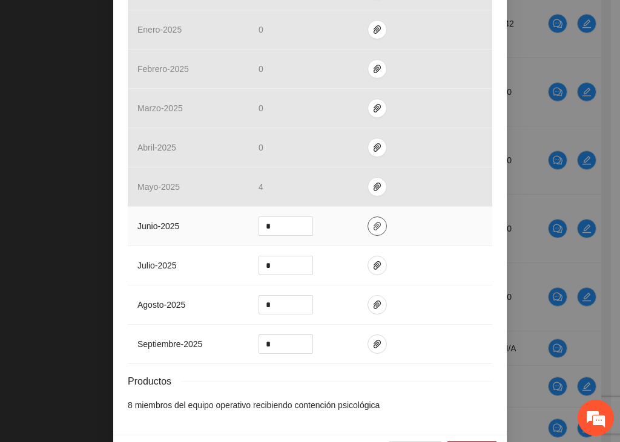
click at [372, 223] on icon "paper-clip" at bounding box center [377, 226] width 10 height 10
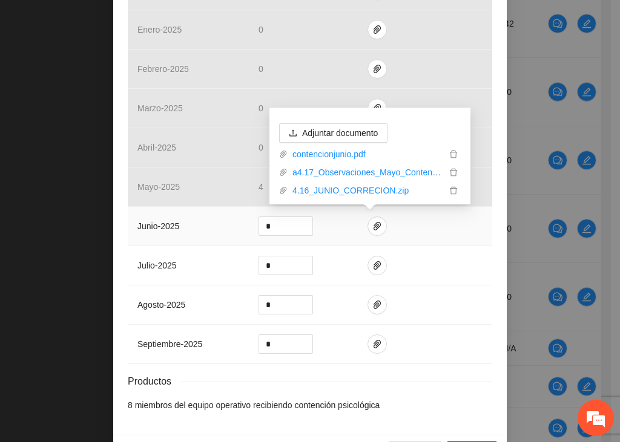
click at [208, 229] on td "junio - 2025" at bounding box center [188, 226] width 121 height 39
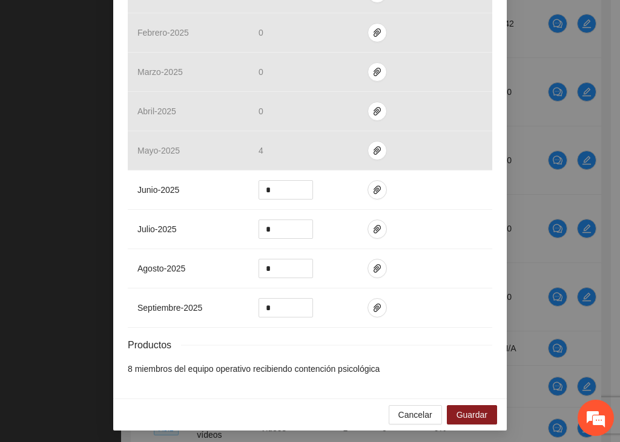
scroll to position [461, 0]
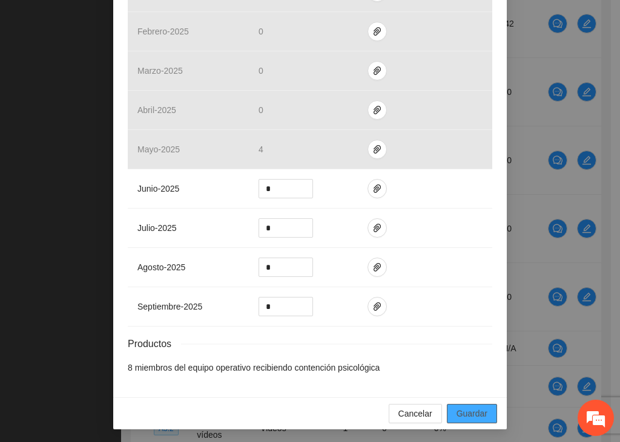
click at [470, 407] on span "Guardar" at bounding box center [471, 413] width 31 height 13
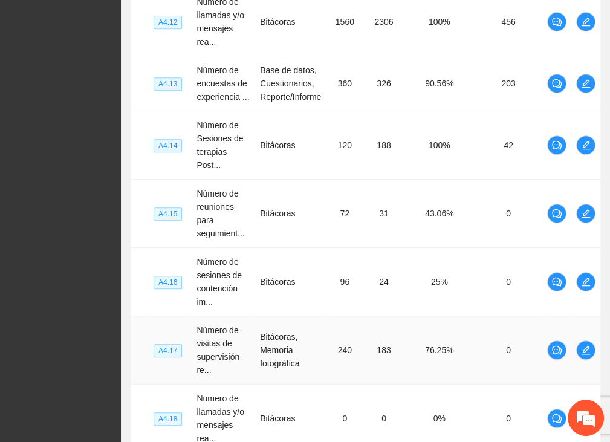
scroll to position [606, 0]
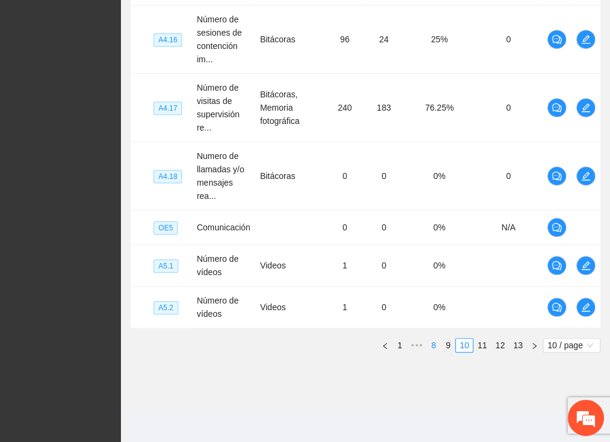
click at [440, 342] on link "8" at bounding box center [433, 345] width 13 height 13
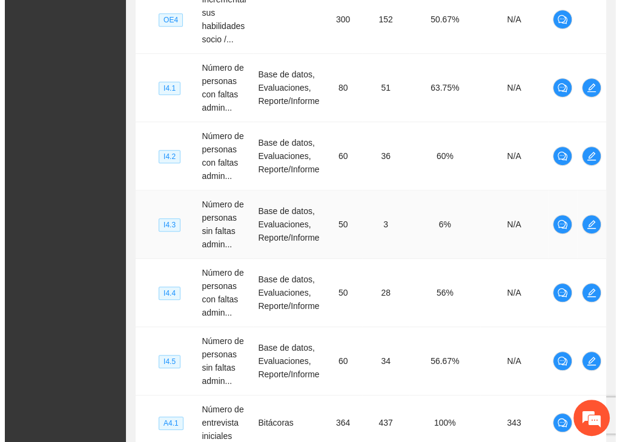
scroll to position [693, 0]
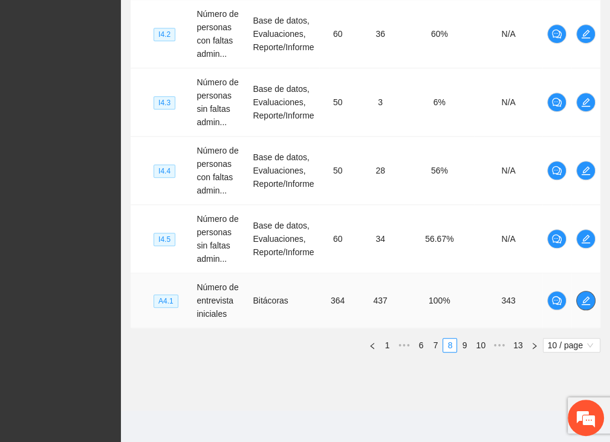
click at [584, 298] on icon "edit" at bounding box center [586, 300] width 8 height 8
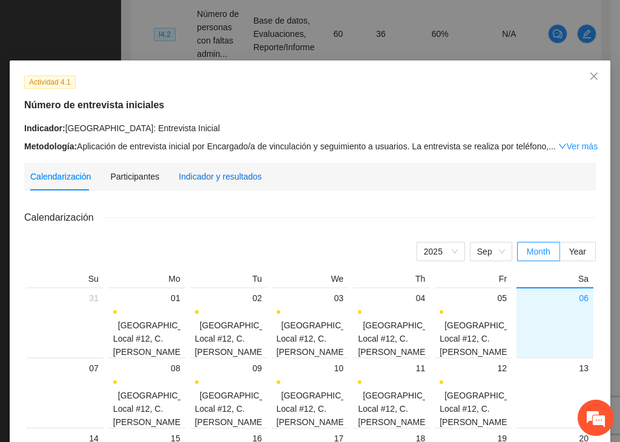
click at [189, 180] on div "Indicador y resultados" at bounding box center [219, 176] width 83 height 13
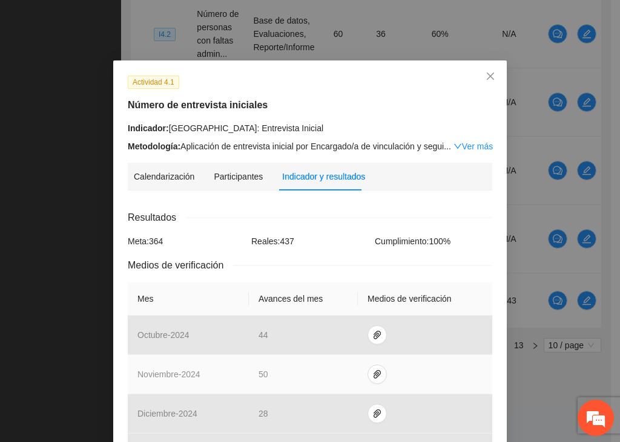
scroll to position [363, 0]
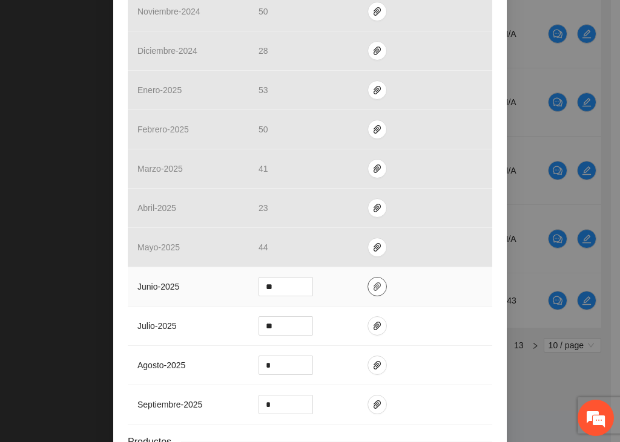
click at [372, 290] on icon "paper-clip" at bounding box center [377, 287] width 10 height 10
click at [373, 323] on icon "paper-clip" at bounding box center [377, 326] width 10 height 10
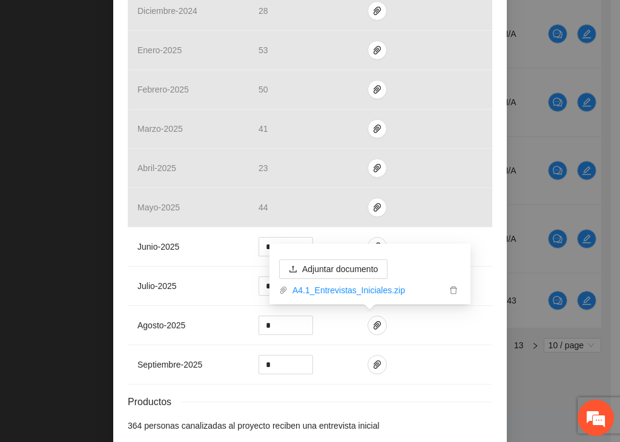
scroll to position [461, 0]
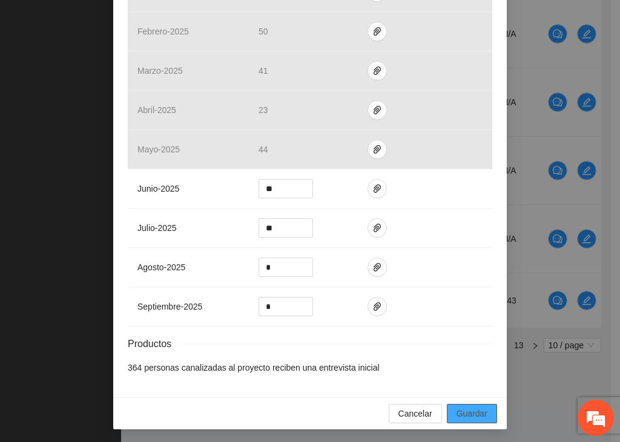
click at [486, 414] on button "Guardar" at bounding box center [472, 413] width 50 height 19
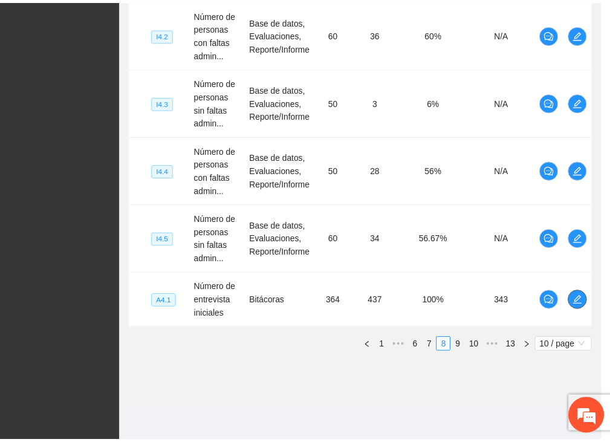
scroll to position [0, 0]
